Goal: Obtain resource: Obtain resource

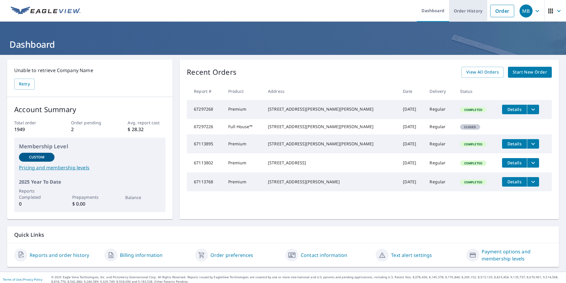
drag, startPoint x: 492, startPoint y: 12, endPoint x: 481, endPoint y: 17, distance: 12.3
click at [492, 13] on link "Order" at bounding box center [502, 11] width 24 height 12
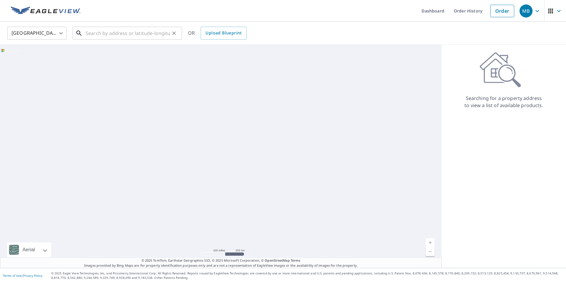
click at [127, 36] on input "text" at bounding box center [128, 33] width 84 height 17
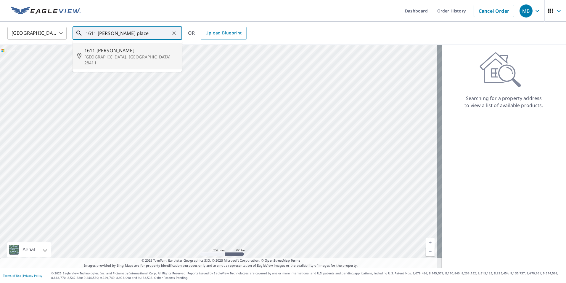
click at [121, 49] on span "1611 [PERSON_NAME]" at bounding box center [130, 50] width 93 height 7
type input "[STREET_ADDRESS][PERSON_NAME]"
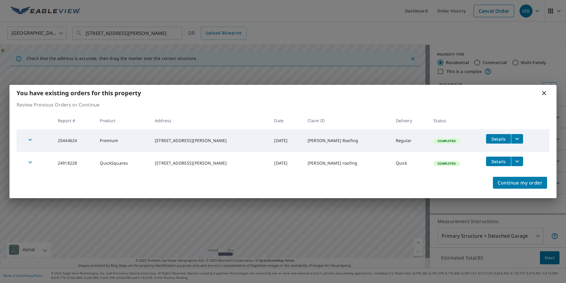
click at [516, 139] on icon "filesDropdownBtn-25444624" at bounding box center [518, 139] width 4 height 2
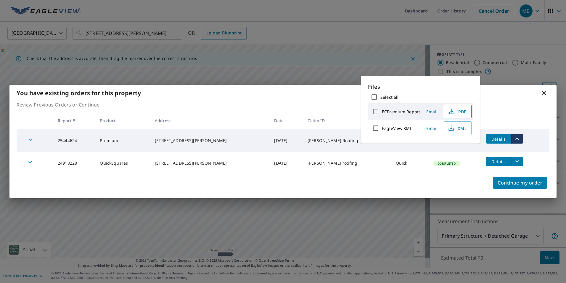
click at [458, 111] on span "PDF" at bounding box center [457, 111] width 19 height 7
drag, startPoint x: 543, startPoint y: 93, endPoint x: 531, endPoint y: 103, distance: 15.1
click at [543, 93] on icon at bounding box center [544, 92] width 7 height 7
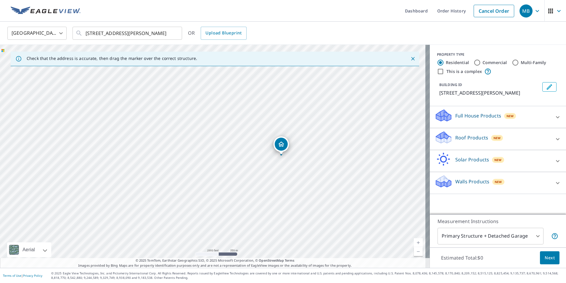
drag, startPoint x: 222, startPoint y: 206, endPoint x: 246, endPoint y: 200, distance: 24.6
click at [242, 205] on div "[STREET_ADDRESS][PERSON_NAME]" at bounding box center [215, 156] width 430 height 223
drag, startPoint x: 307, startPoint y: 127, endPoint x: 276, endPoint y: 196, distance: 75.9
click at [276, 196] on div "[STREET_ADDRESS][PERSON_NAME]" at bounding box center [215, 156] width 430 height 223
drag, startPoint x: 234, startPoint y: 113, endPoint x: 336, endPoint y: 263, distance: 181.3
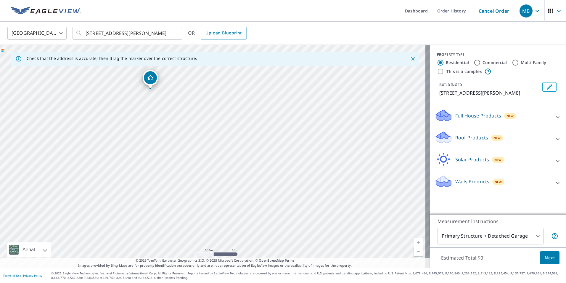
click at [336, 263] on div "Check that the address is accurate, then drag the marker over the correct struc…" at bounding box center [215, 156] width 430 height 223
drag, startPoint x: 315, startPoint y: 266, endPoint x: 336, endPoint y: 294, distance: 34.8
click at [336, 282] on html "MB MB Dashboard Order History Cancel Order MB United States [GEOGRAPHIC_DATA] ​…" at bounding box center [283, 141] width 566 height 283
drag, startPoint x: 487, startPoint y: 11, endPoint x: 485, endPoint y: 14, distance: 3.4
click at [487, 11] on link "Cancel Order" at bounding box center [494, 11] width 41 height 12
